Goal: Task Accomplishment & Management: Complete application form

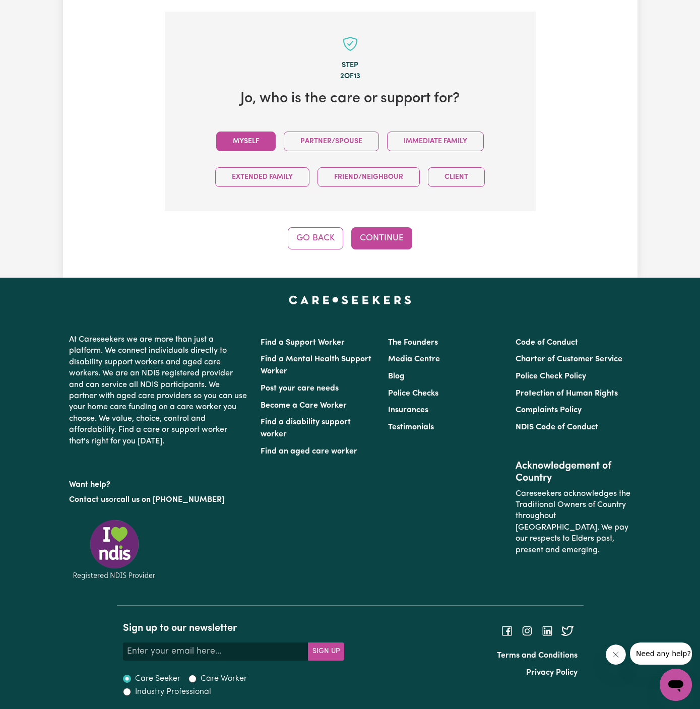
click at [264, 148] on button "Myself" at bounding box center [245, 141] width 59 height 20
click at [366, 222] on div "Step 2 of 13 Jo , who is the care or support for? Myself Partner/Spouse Immedia…" at bounding box center [350, 131] width 371 height 238
click at [403, 242] on button "Continue" at bounding box center [381, 238] width 61 height 22
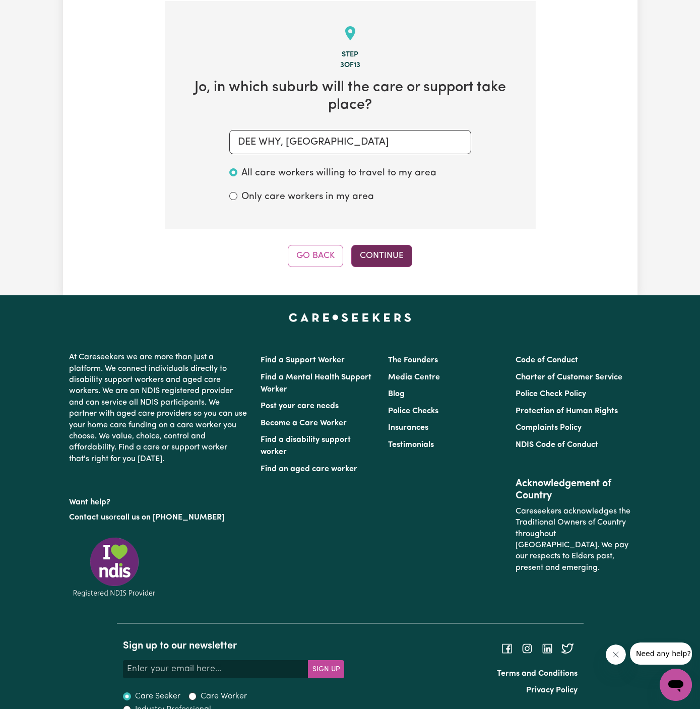
click at [387, 257] on button "Continue" at bounding box center [381, 256] width 61 height 22
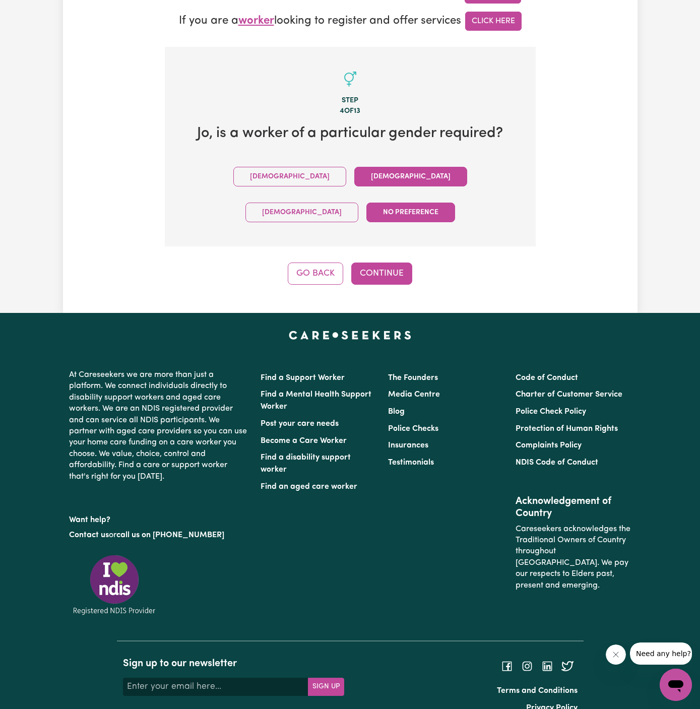
click at [354, 185] on button "Female" at bounding box center [410, 177] width 113 height 20
click at [373, 262] on button "Continue" at bounding box center [381, 273] width 61 height 22
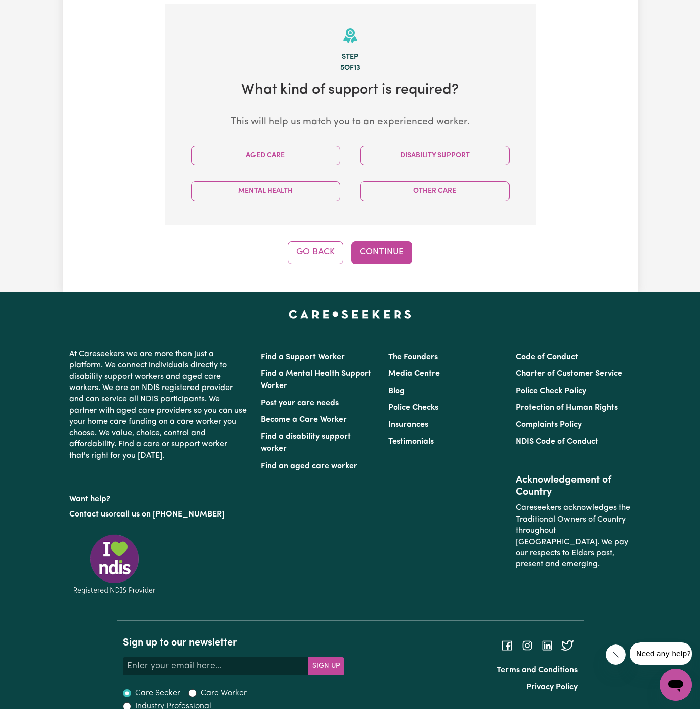
scroll to position [357, 0]
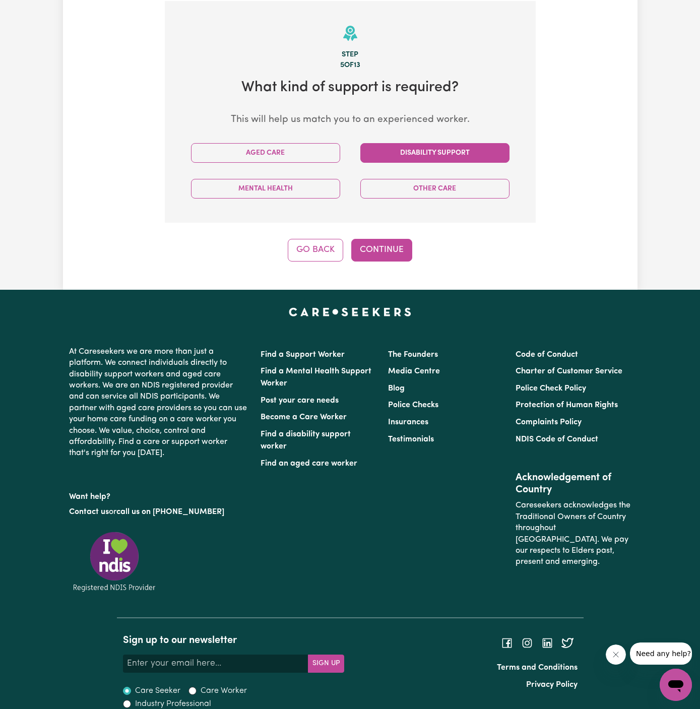
click at [421, 145] on button "Disability Support" at bounding box center [434, 153] width 149 height 20
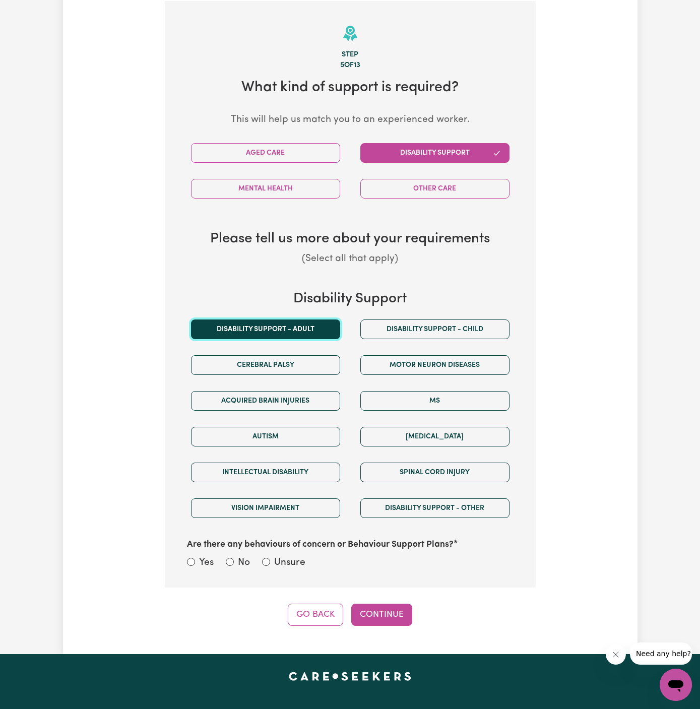
click at [297, 320] on button "Disability support - Adult" at bounding box center [265, 329] width 149 height 20
click at [295, 566] on label "Unsure" at bounding box center [289, 563] width 31 height 15
click at [270, 566] on input "Unsure" at bounding box center [266, 562] width 8 height 8
radio input "true"
click at [389, 611] on button "Continue" at bounding box center [381, 615] width 61 height 22
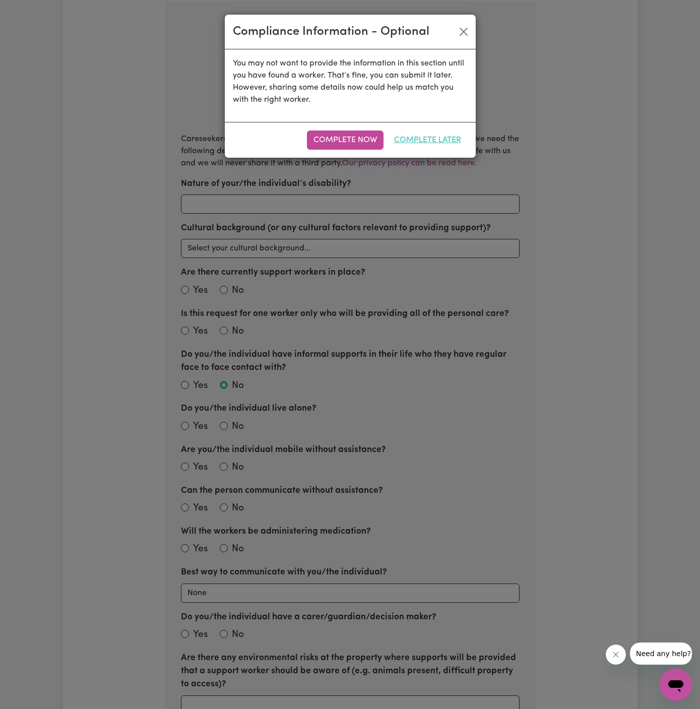
click at [439, 137] on button "Complete Later" at bounding box center [427, 139] width 80 height 19
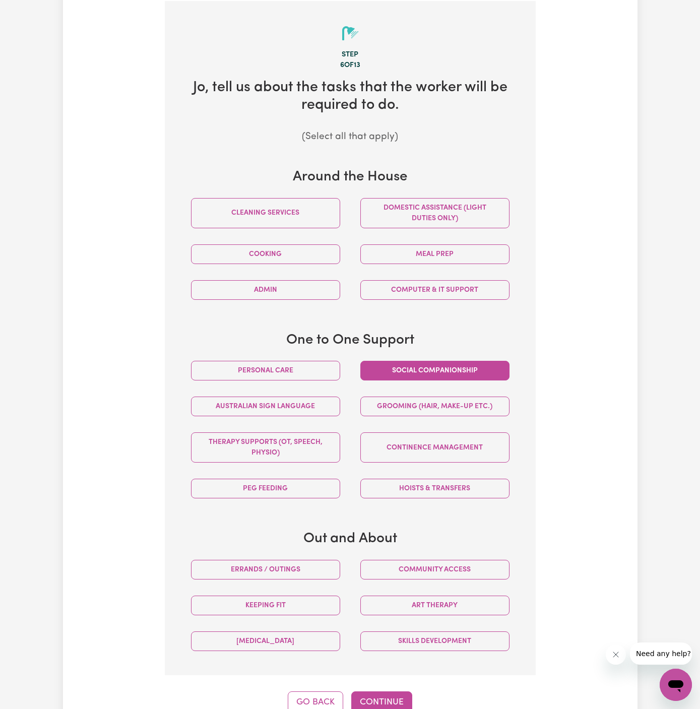
click at [382, 371] on button "Social companionship" at bounding box center [434, 371] width 149 height 20
click at [289, 367] on button "Personal care" at bounding box center [265, 371] width 149 height 20
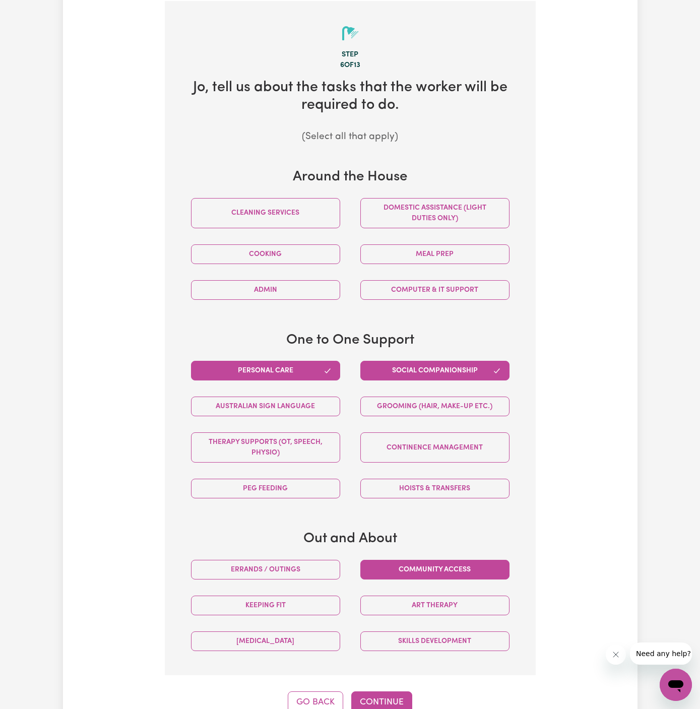
click at [456, 568] on button "Community access" at bounding box center [434, 570] width 149 height 20
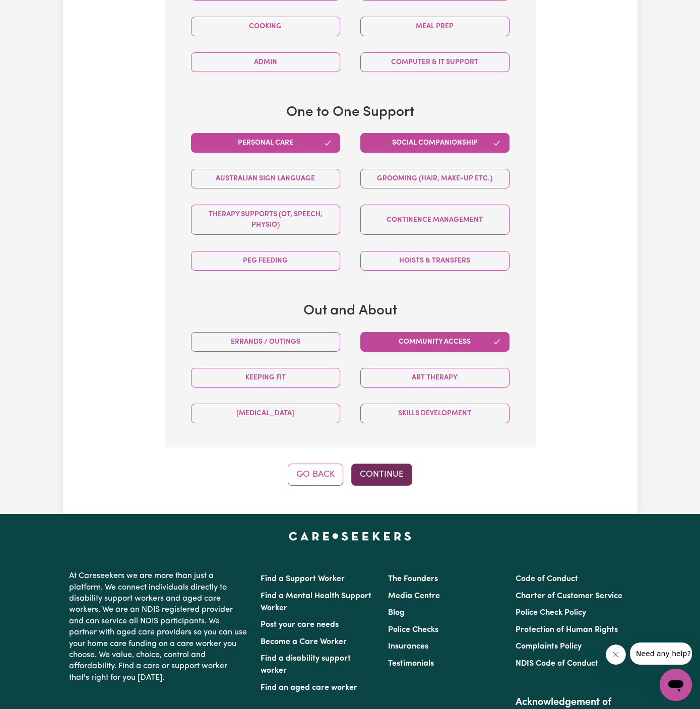
click at [381, 469] on button "Continue" at bounding box center [381, 474] width 61 height 22
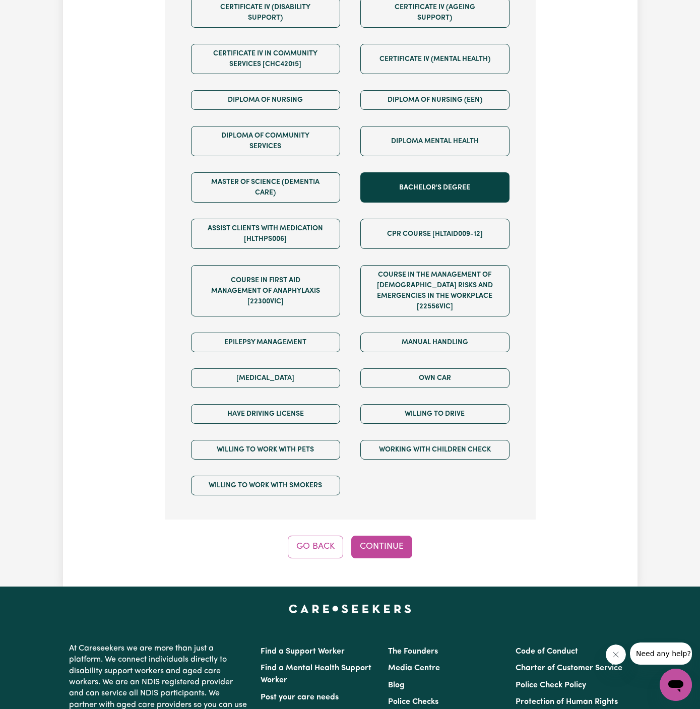
scroll to position [682, 0]
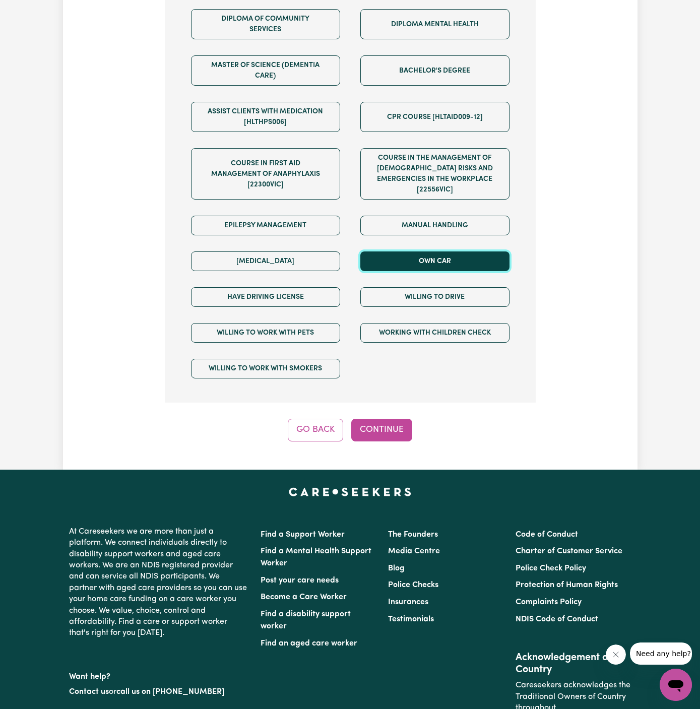
click at [445, 256] on button "Own Car" at bounding box center [434, 261] width 149 height 20
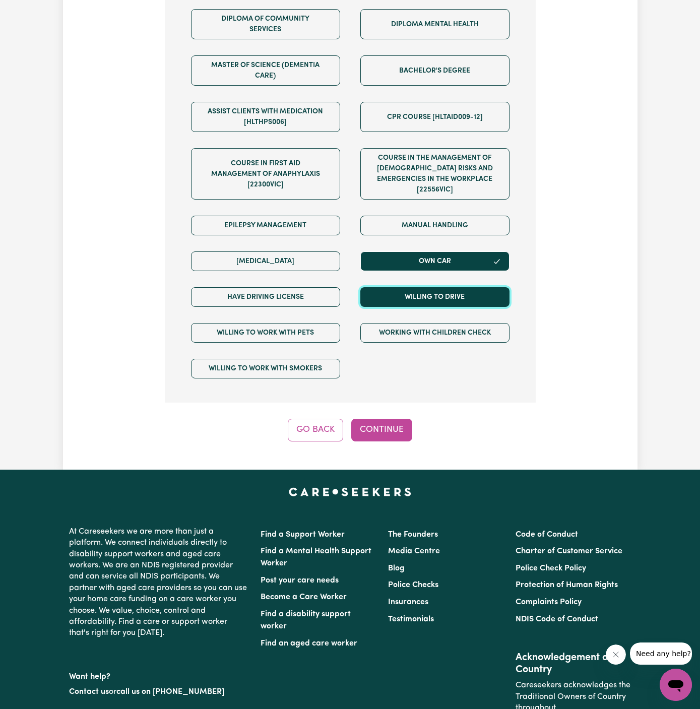
click at [445, 287] on button "Willing to drive" at bounding box center [434, 297] width 149 height 20
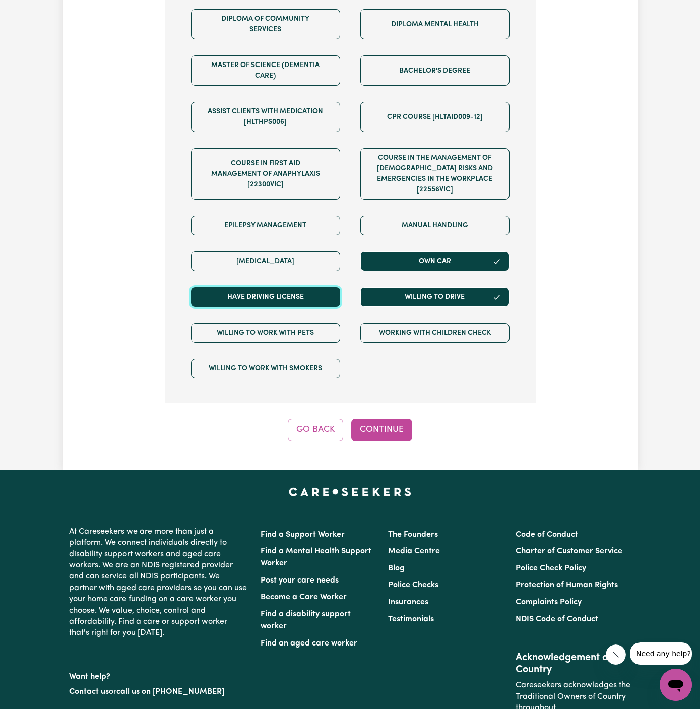
click at [324, 287] on button "Have driving license" at bounding box center [265, 297] width 149 height 20
click at [399, 419] on button "Continue" at bounding box center [381, 430] width 61 height 22
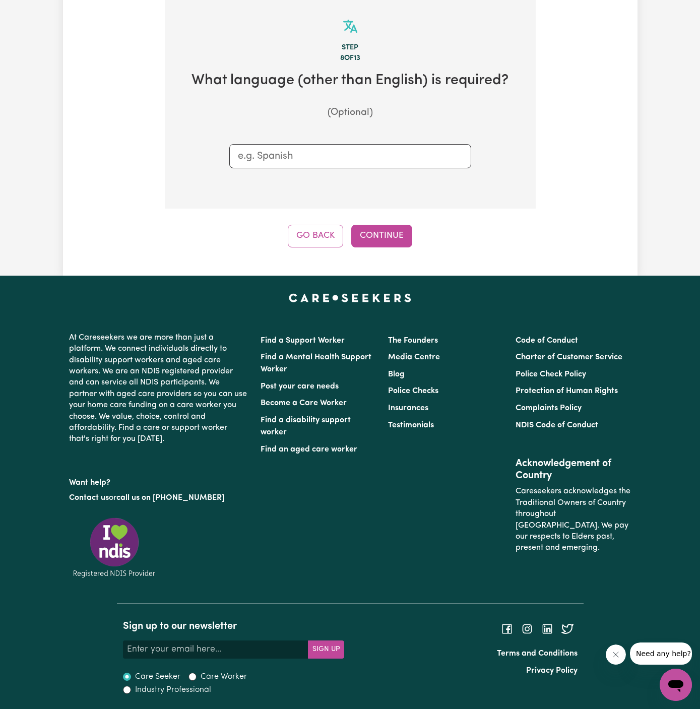
scroll to position [357, 0]
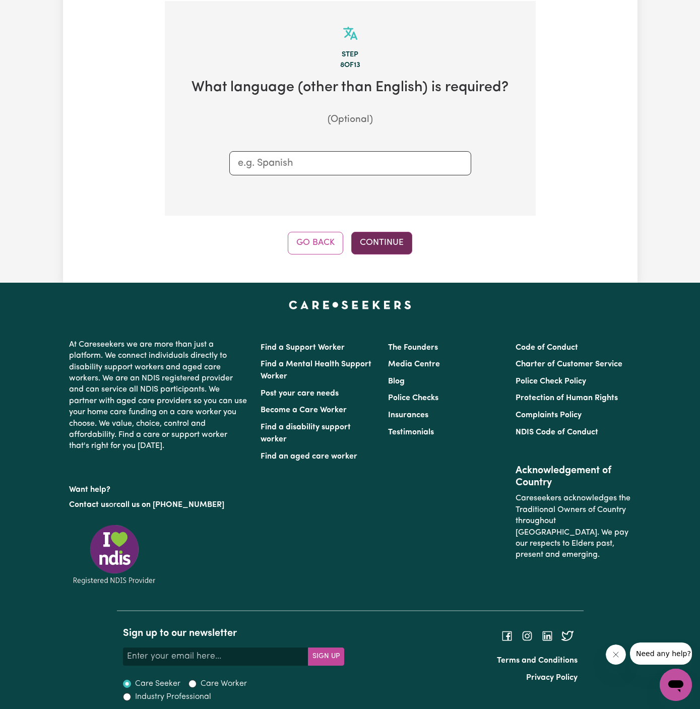
click at [406, 251] on button "Continue" at bounding box center [381, 243] width 61 height 22
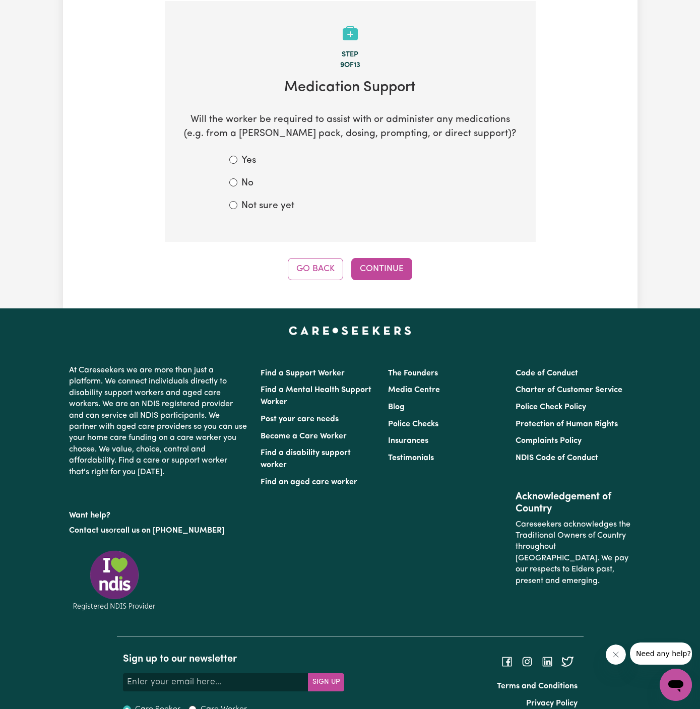
click at [256, 204] on label "Not sure yet" at bounding box center [267, 206] width 53 height 15
click at [237, 204] on input "Not sure yet" at bounding box center [233, 205] width 8 height 8
radio input "true"
click at [397, 275] on button "Continue" at bounding box center [381, 269] width 61 height 22
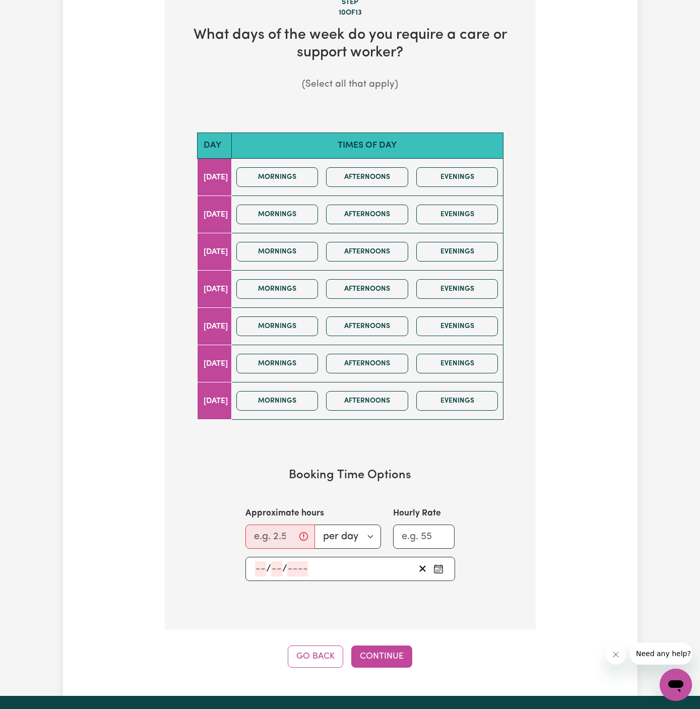
scroll to position [414, 0]
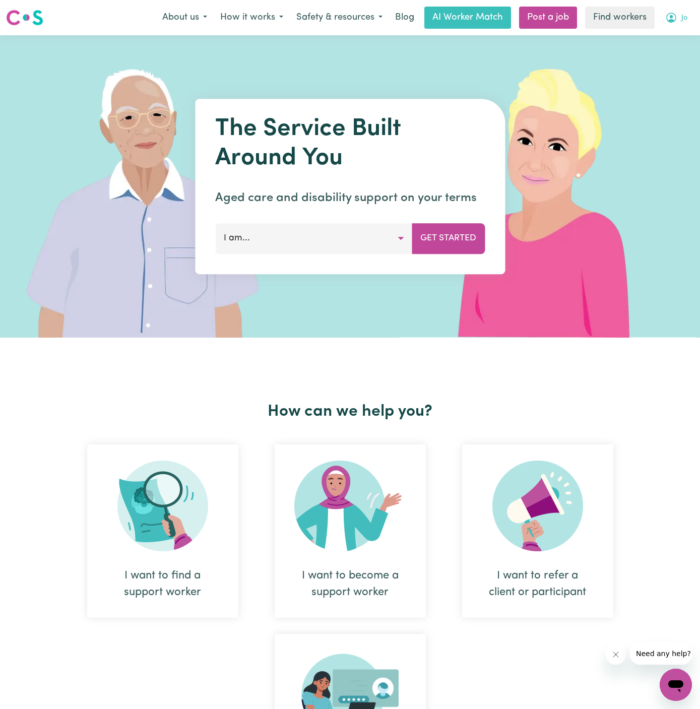
click at [684, 16] on span "Jo" at bounding box center [684, 18] width 6 height 11
click at [668, 54] on link "Logout" at bounding box center [654, 57] width 80 height 19
click at [675, 25] on link "Login" at bounding box center [676, 18] width 35 height 22
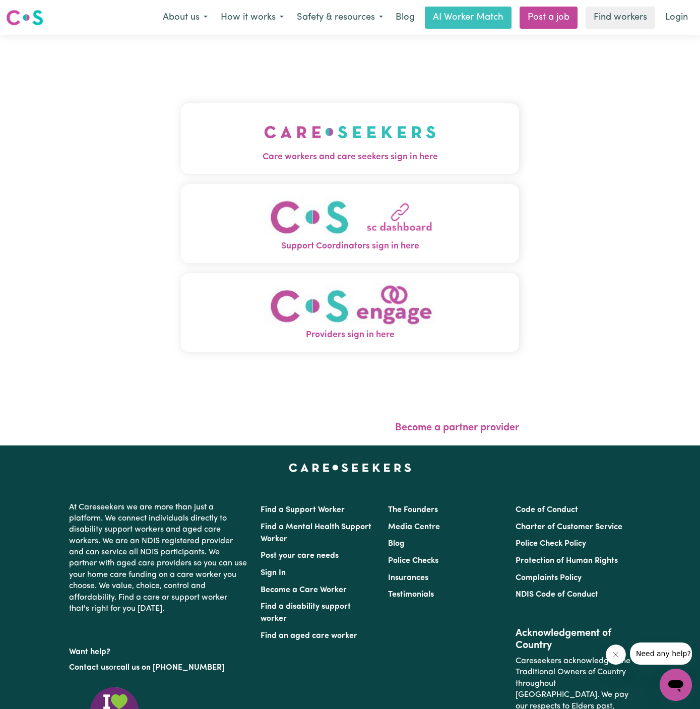
click at [381, 123] on img "Care workers and care seekers sign in here" at bounding box center [350, 131] width 172 height 37
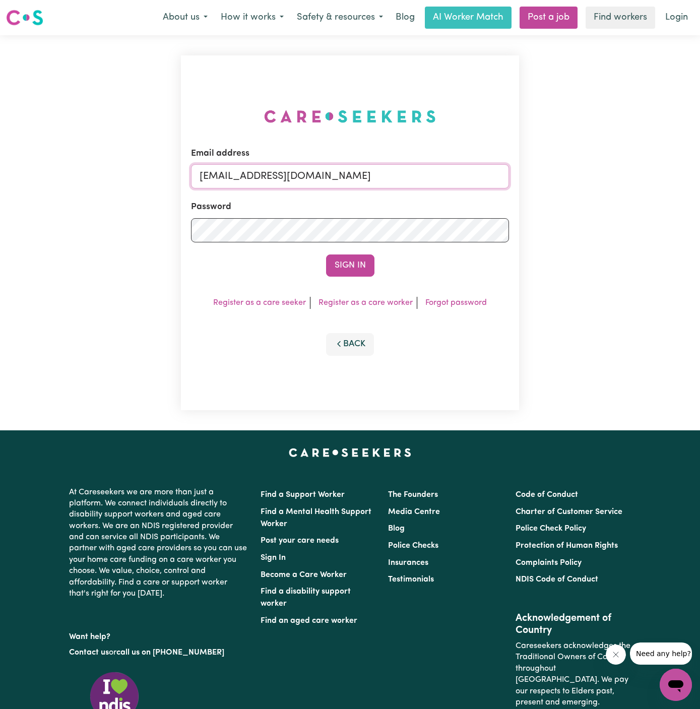
click at [264, 171] on input "[EMAIL_ADDRESS][DOMAIN_NAME]" at bounding box center [350, 176] width 318 height 24
drag, startPoint x: 251, startPoint y: 178, endPoint x: 503, endPoint y: 176, distance: 251.9
click at [503, 176] on input "[EMAIL_ADDRESS][DOMAIN_NAME]" at bounding box center [350, 176] width 318 height 24
type input "[EMAIL_ADDRESS][DOMAIN_NAME]"
click at [353, 261] on button "Sign In" at bounding box center [350, 265] width 48 height 22
